Goal: Information Seeking & Learning: Learn about a topic

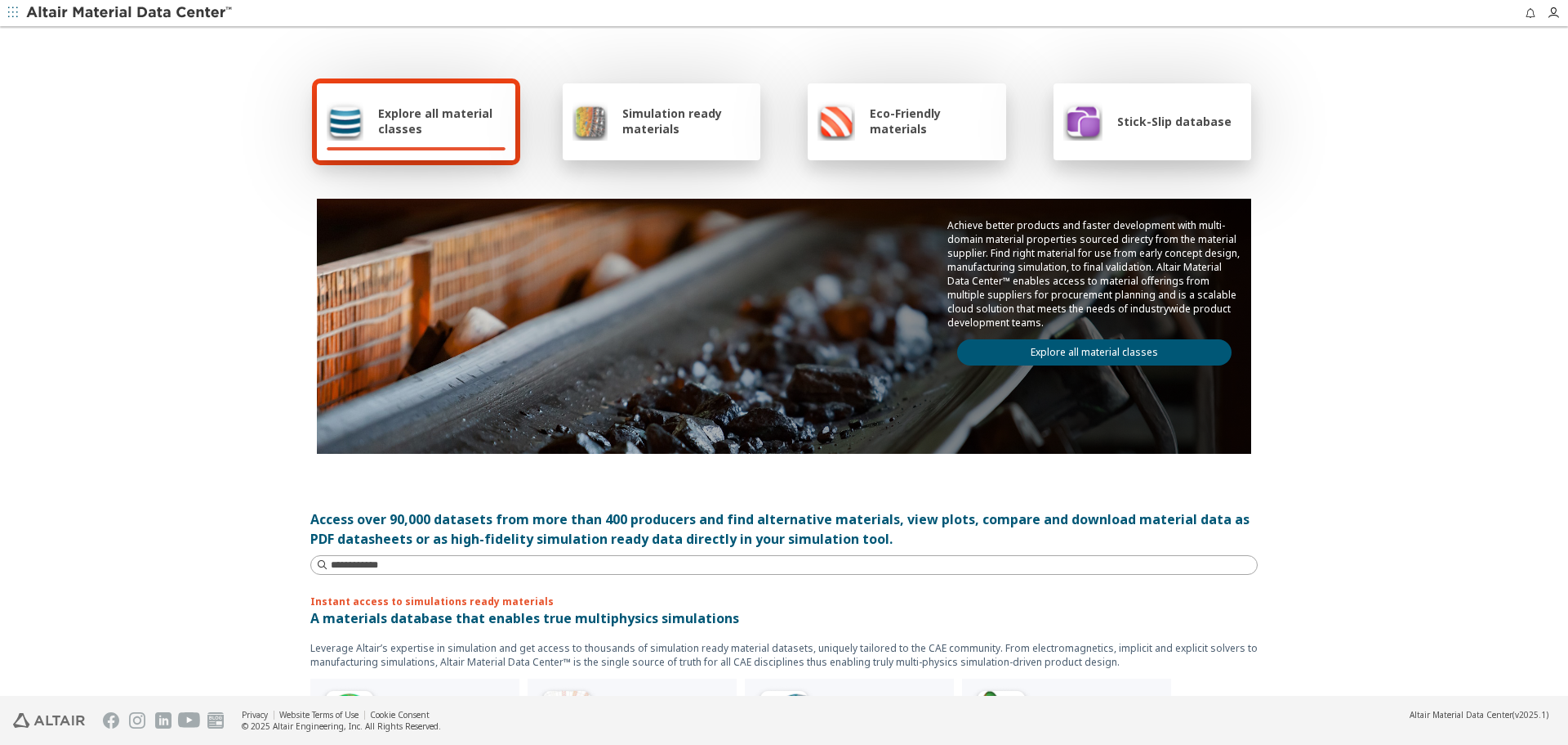
click at [1086, 363] on link "Explore all material classes" at bounding box center [1095, 352] width 275 height 26
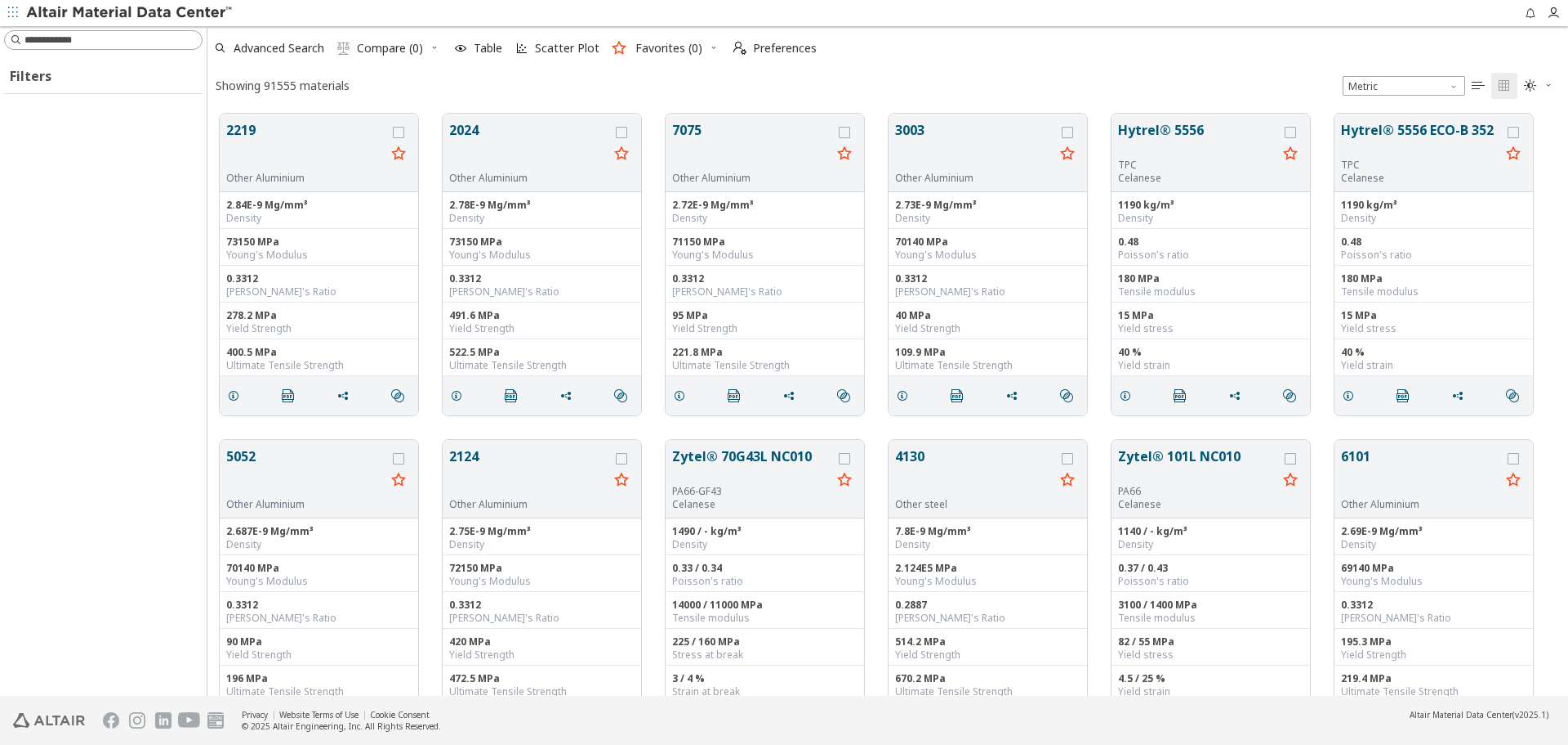
scroll to position [582, 1349]
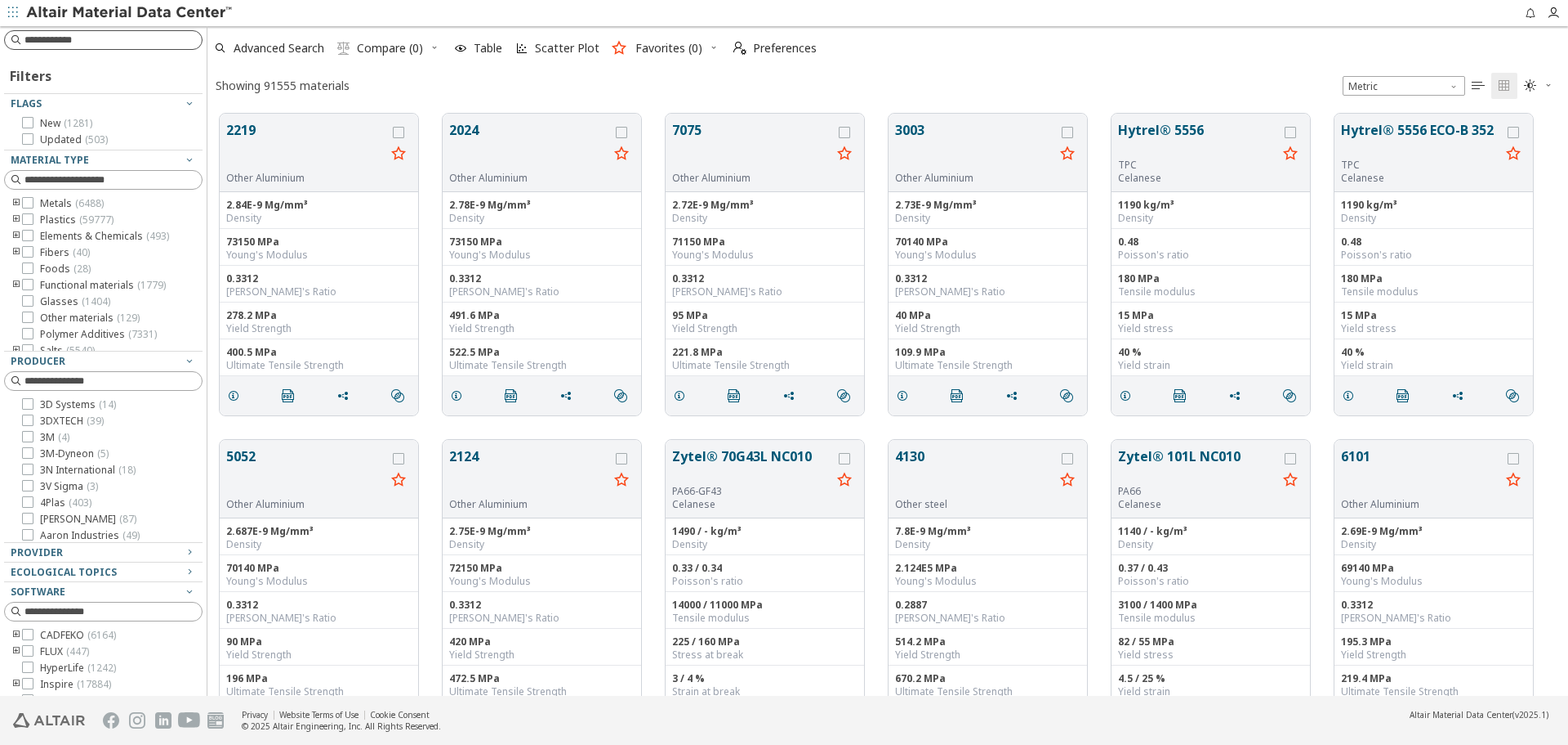
click at [145, 48] on div at bounding box center [103, 40] width 199 height 20
click at [146, 41] on input at bounding box center [112, 40] width 177 height 17
type input "********"
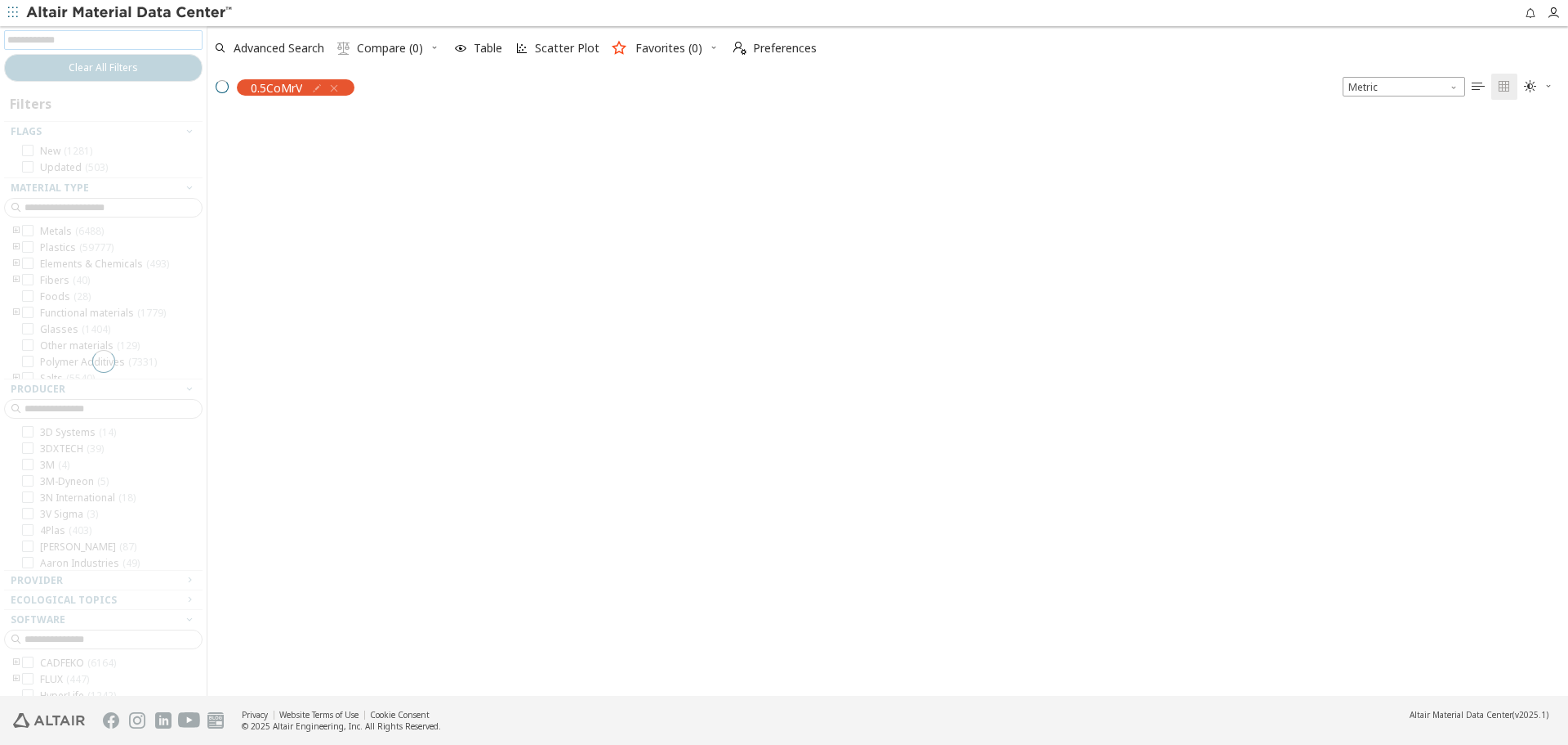
scroll to position [580, 1349]
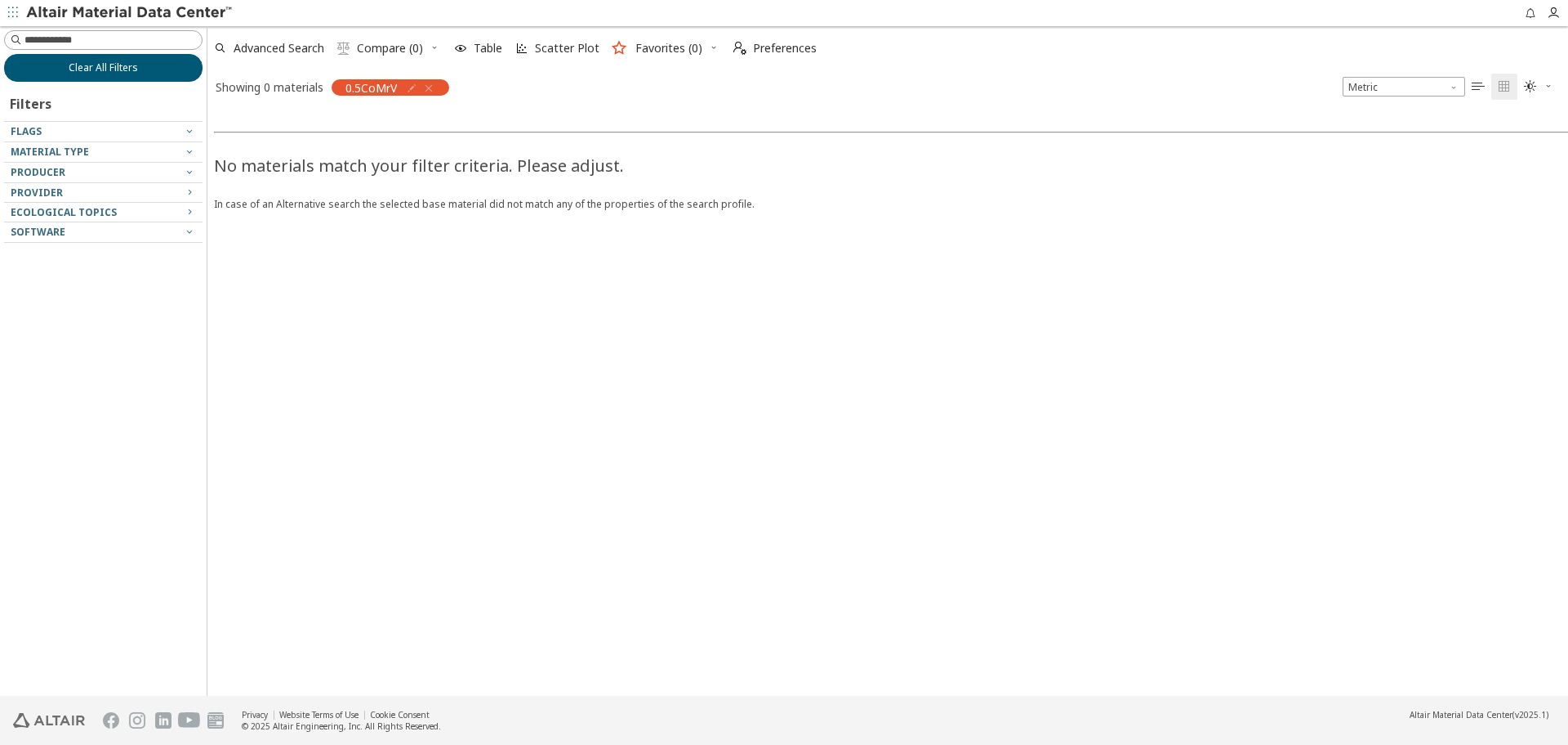
click at [142, 63] on button "Clear All Filters" at bounding box center [103, 68] width 199 height 28
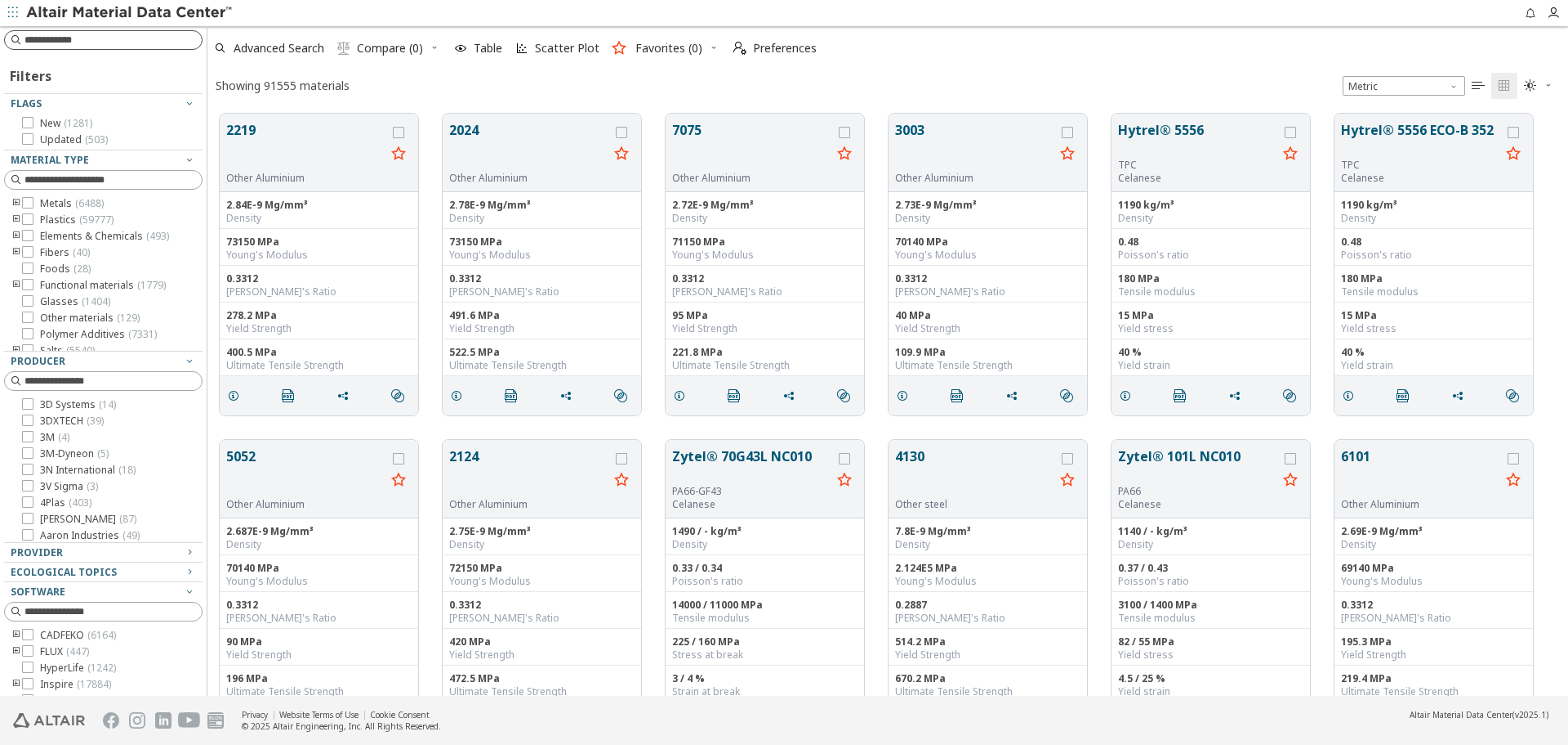
scroll to position [582, 1349]
click at [160, 43] on input at bounding box center [112, 40] width 177 height 17
type input "***"
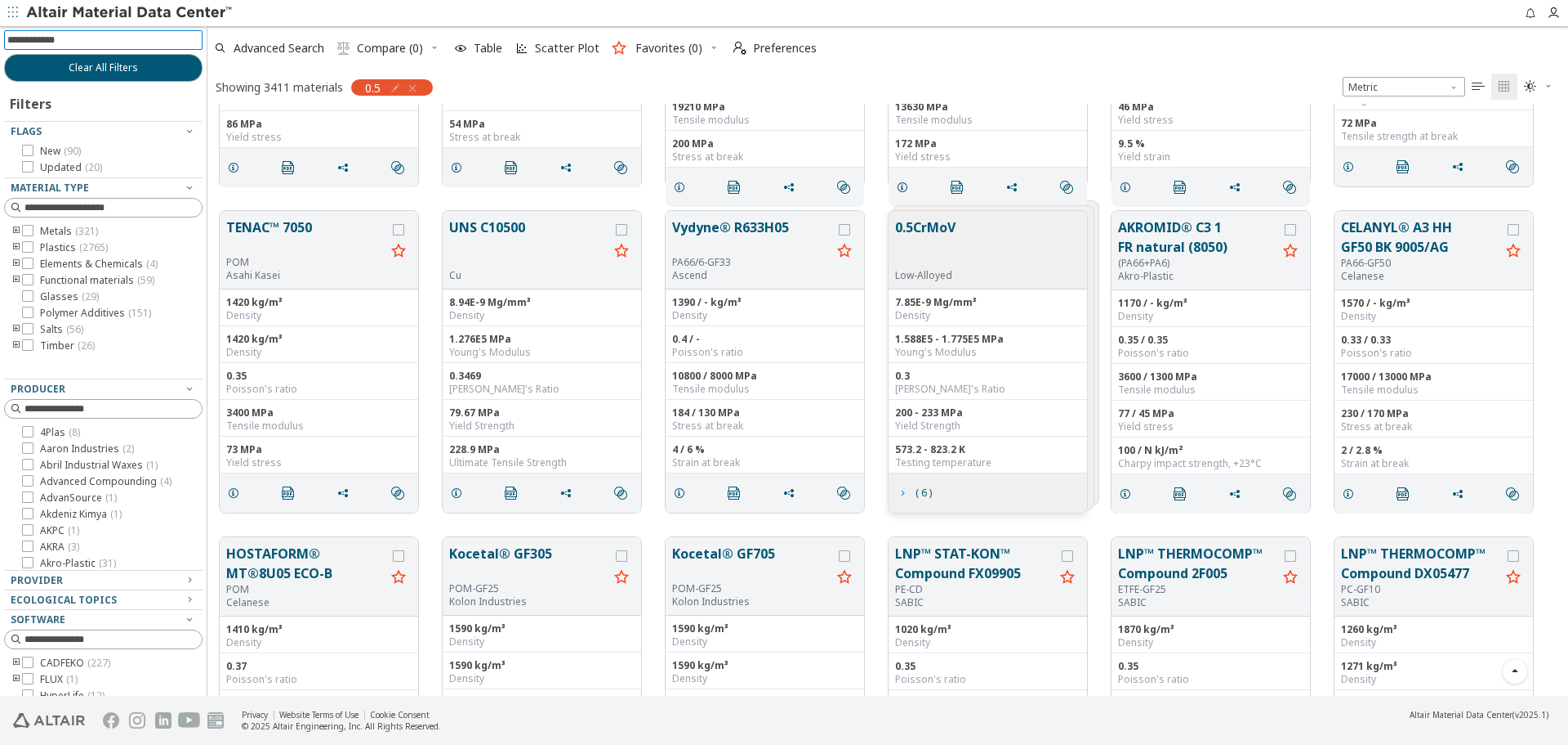
scroll to position [5857, 0]
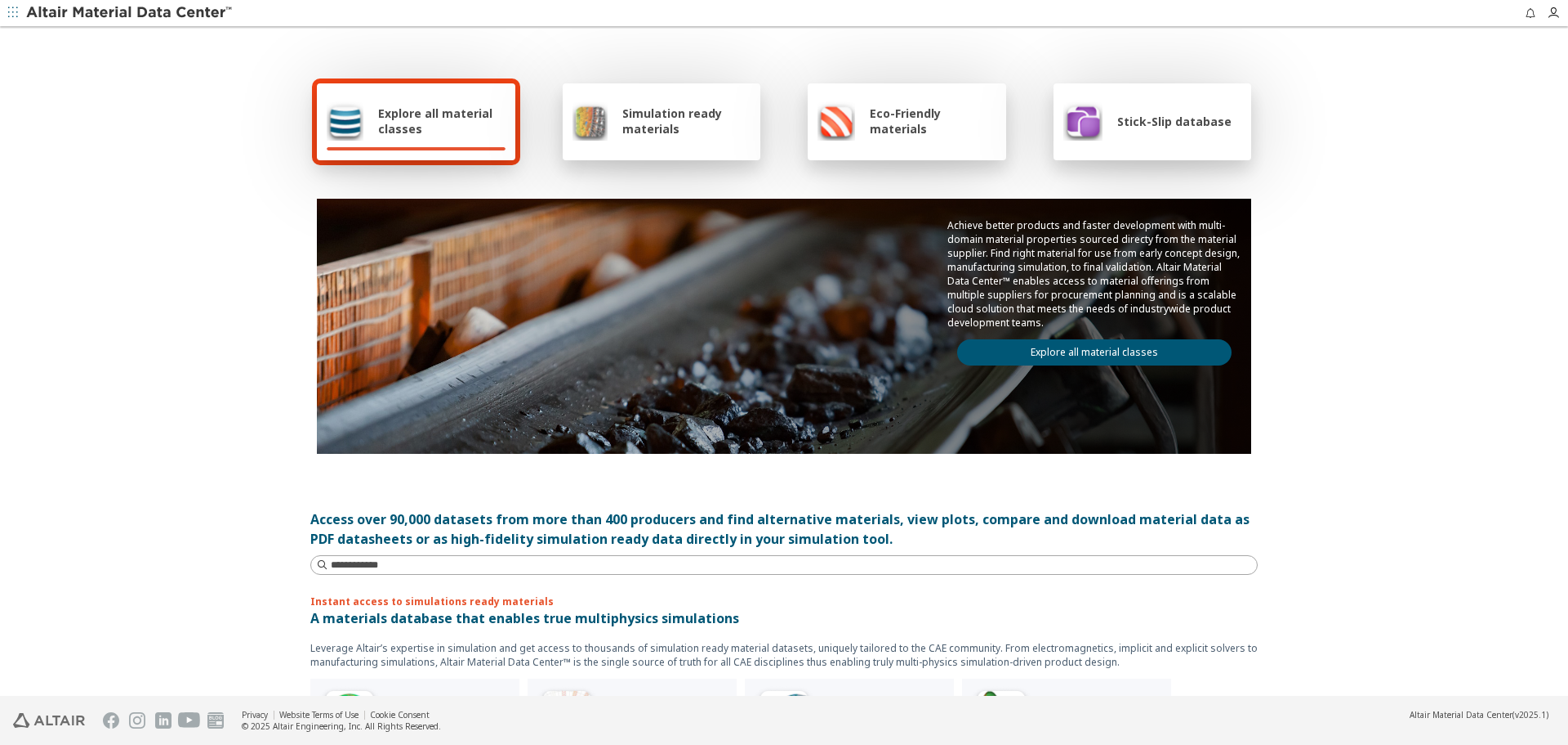
click at [1143, 350] on link "Explore all material classes" at bounding box center [1095, 352] width 275 height 26
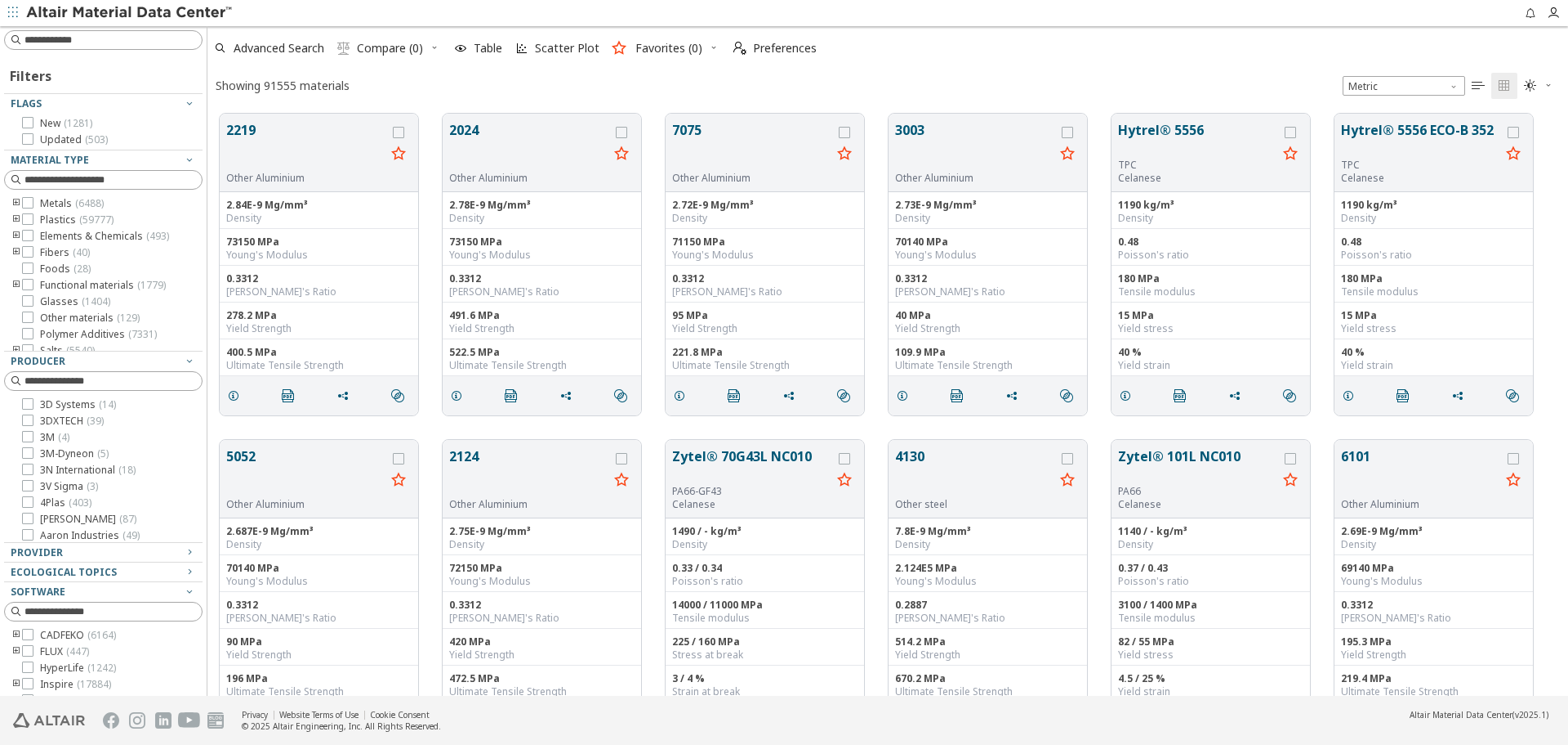
scroll to position [582, 1349]
click at [98, 555] on div "Provider" at bounding box center [97, 553] width 173 height 13
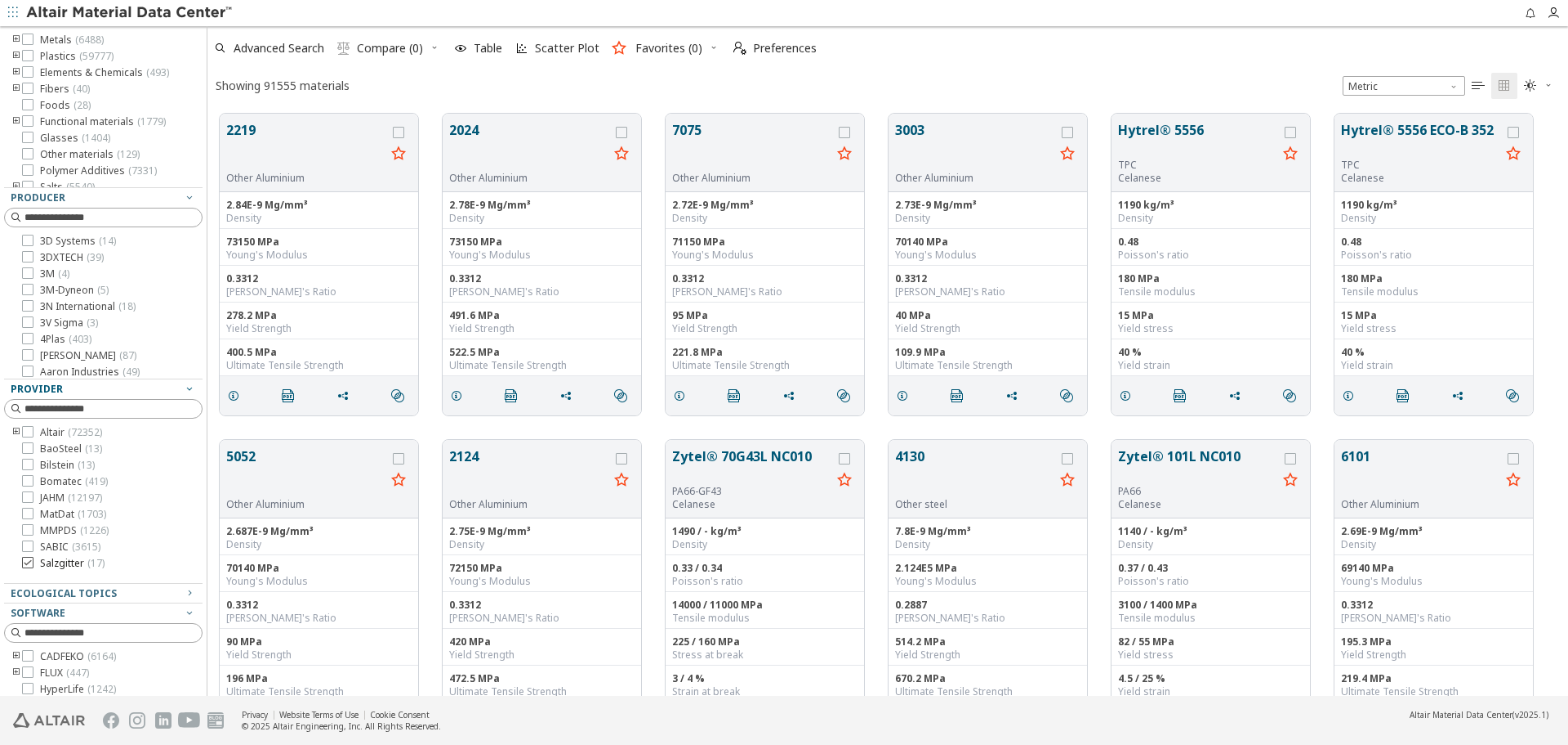
click at [85, 561] on span "Salzgitter ( 17 )" at bounding box center [72, 563] width 65 height 13
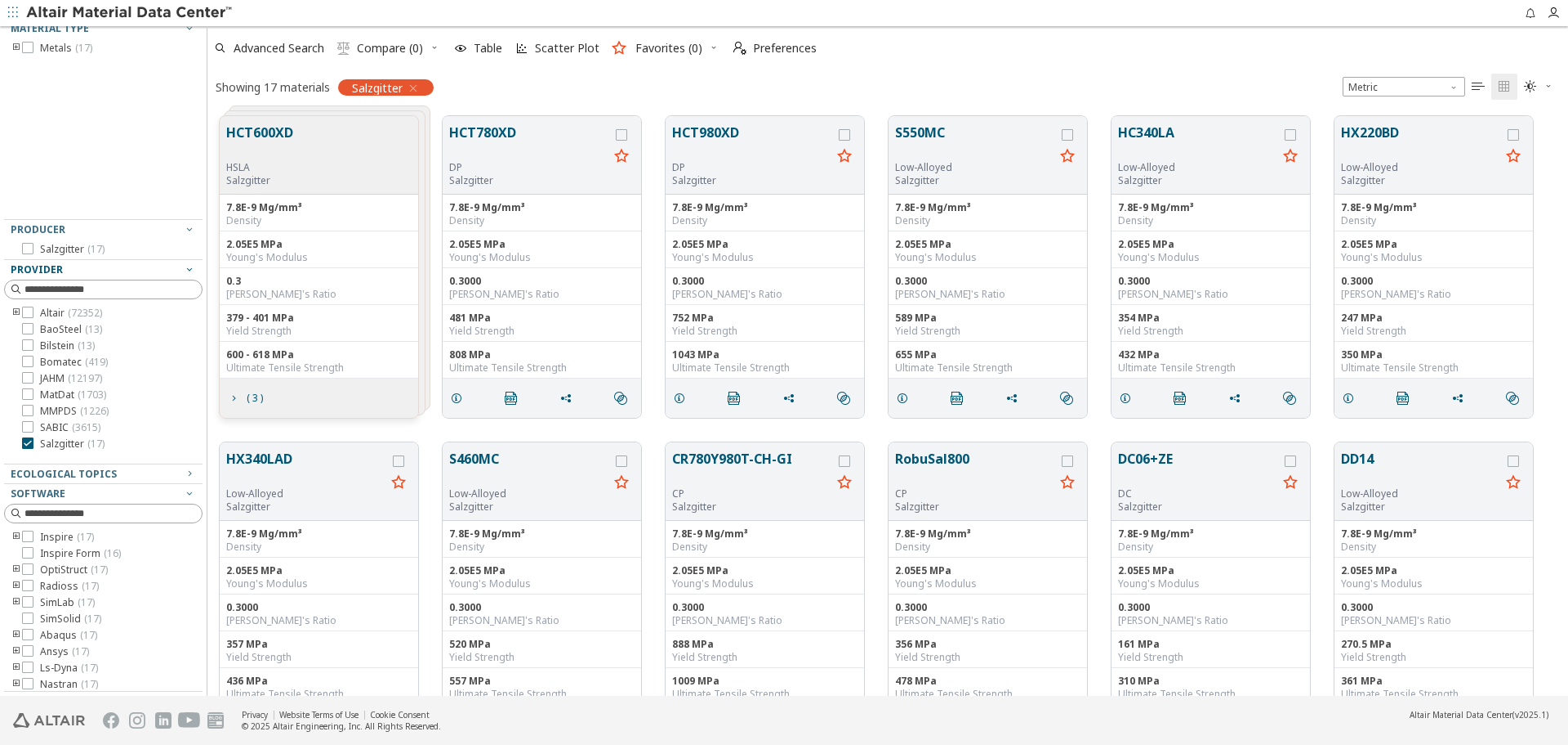
scroll to position [124, 0]
